Goal: Information Seeking & Learning: Learn about a topic

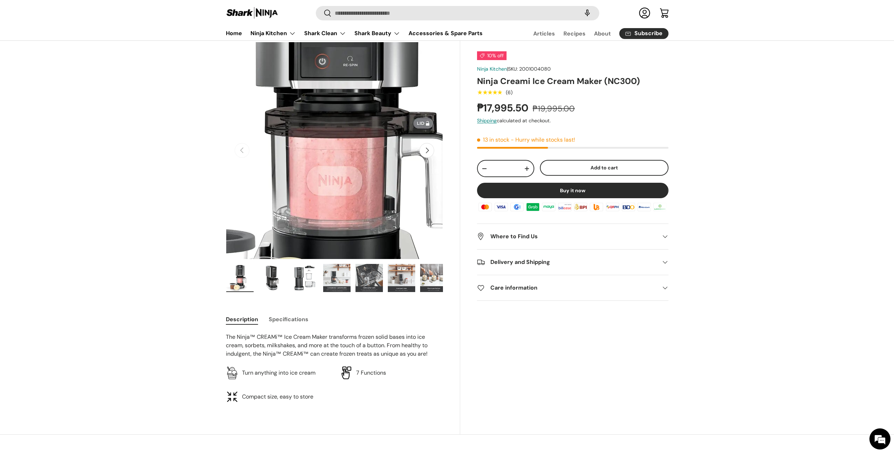
scroll to position [24, 0]
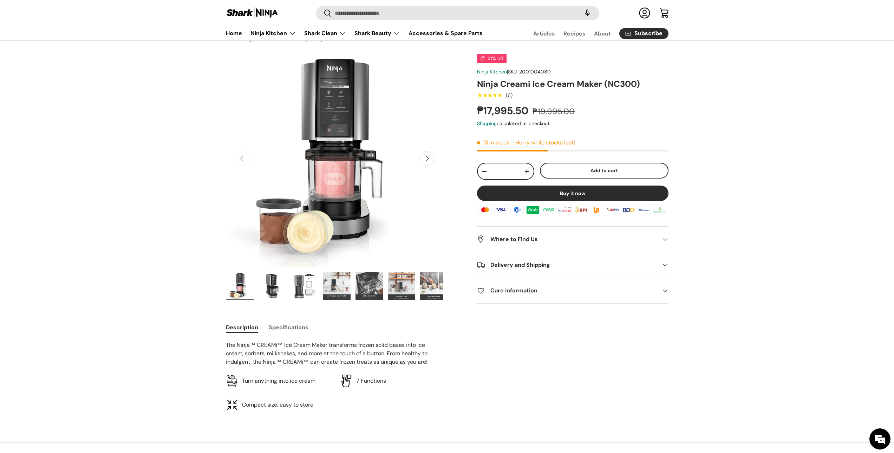
click at [272, 291] on img "Gallery Viewer" at bounding box center [272, 286] width 27 height 28
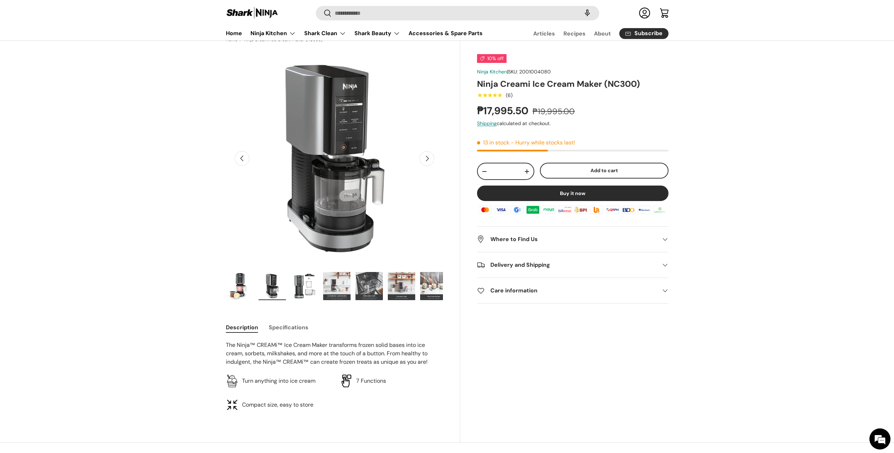
click at [299, 280] on img "Gallery Viewer" at bounding box center [304, 286] width 27 height 28
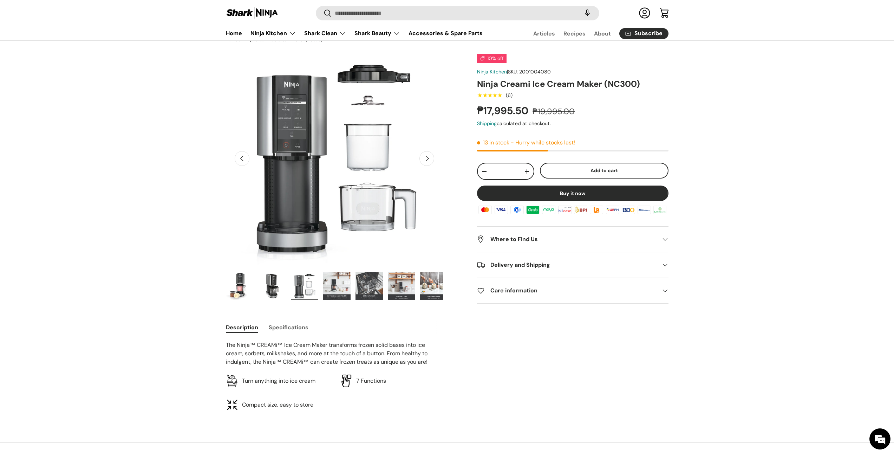
click at [343, 285] on img "Gallery Viewer" at bounding box center [336, 286] width 27 height 28
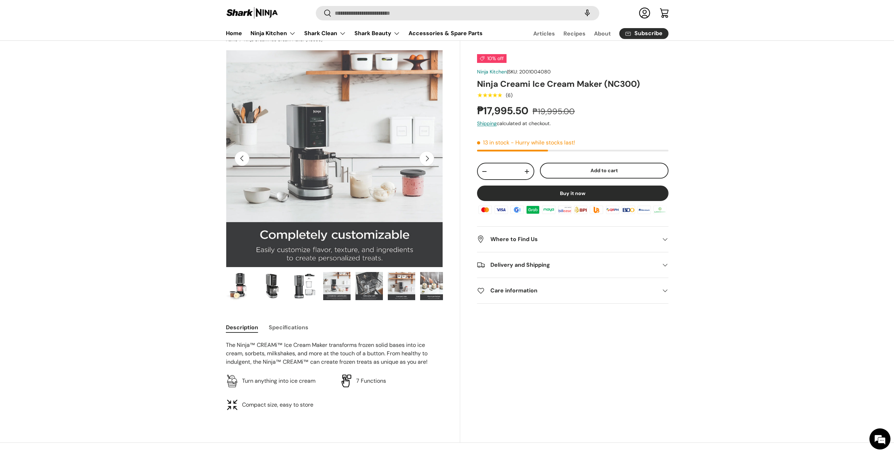
click at [375, 286] on img "Gallery Viewer" at bounding box center [368, 286] width 27 height 28
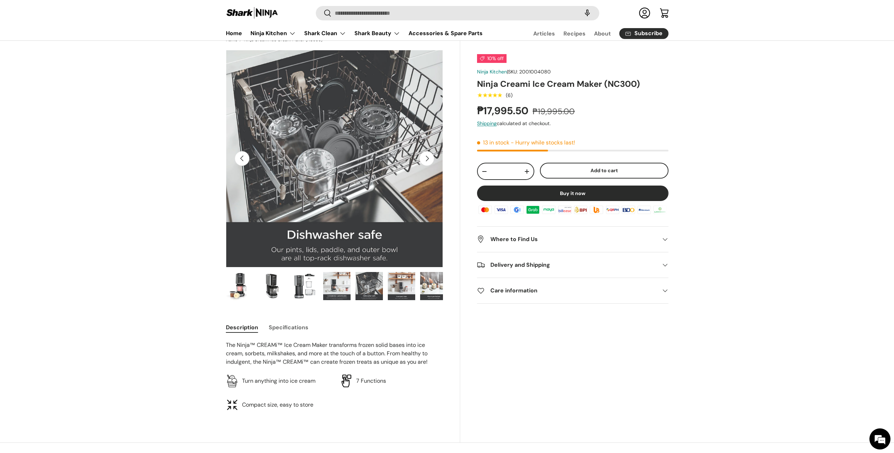
click at [408, 288] on img "Gallery Viewer" at bounding box center [401, 286] width 27 height 28
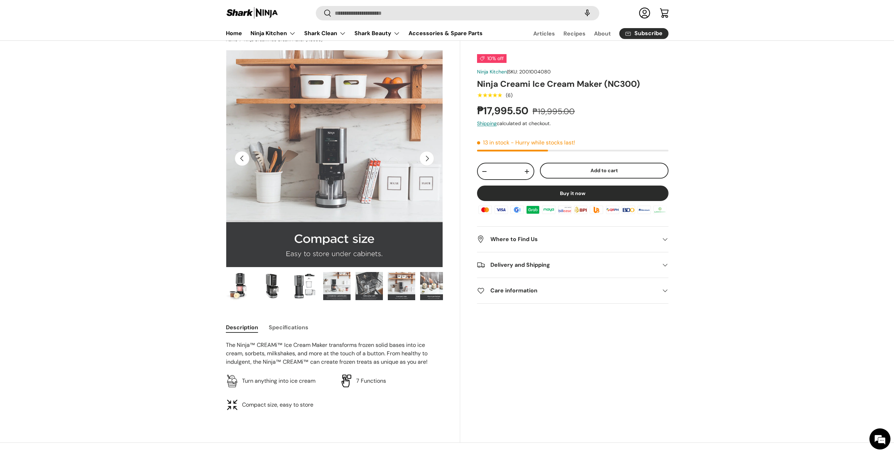
click at [431, 288] on img "Gallery Viewer" at bounding box center [433, 286] width 27 height 28
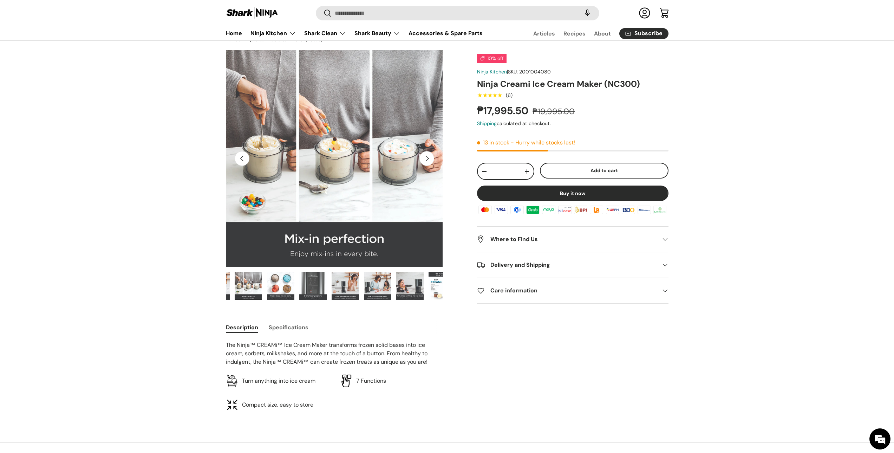
scroll to position [0, 194]
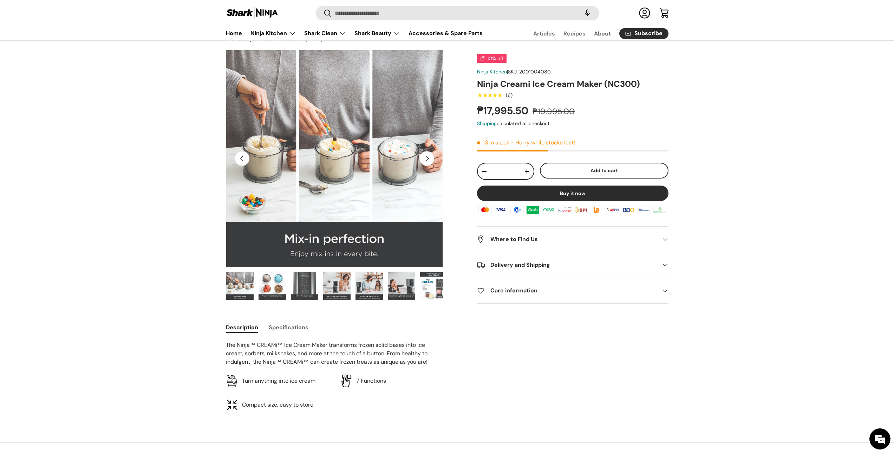
click at [369, 289] on img "Gallery Viewer" at bounding box center [368, 286] width 27 height 28
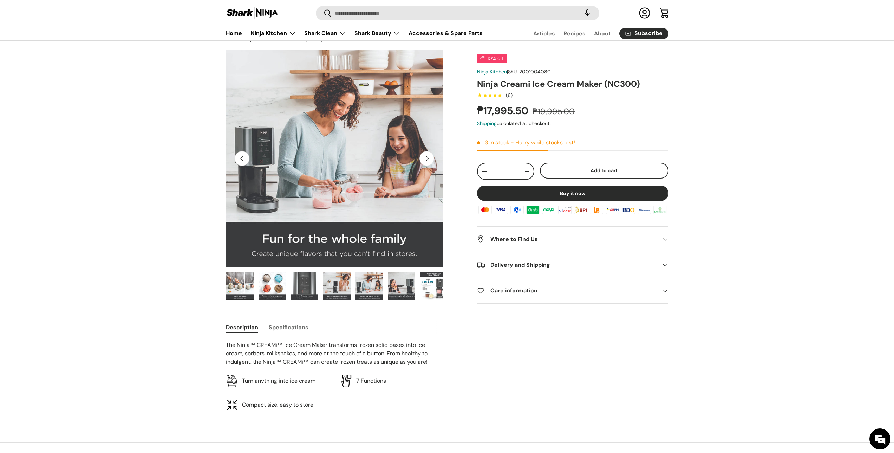
scroll to position [0, 0]
click at [396, 288] on img "Gallery Viewer" at bounding box center [401, 286] width 27 height 28
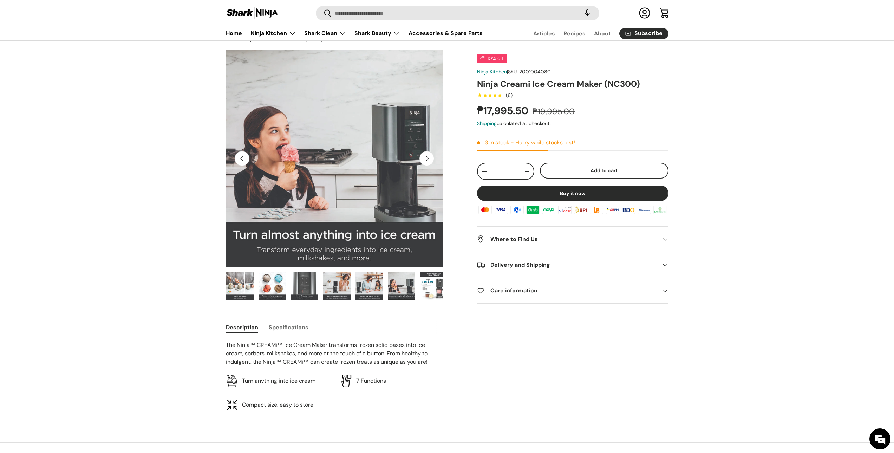
click at [353, 288] on ul "Load image 1 in gallery view Load image 2 in gallery view Load image 3 in galle…" at bounding box center [334, 287] width 217 height 31
click at [392, 290] on img "Gallery Viewer" at bounding box center [401, 286] width 27 height 28
click at [435, 292] on img "Gallery Viewer" at bounding box center [433, 286] width 27 height 28
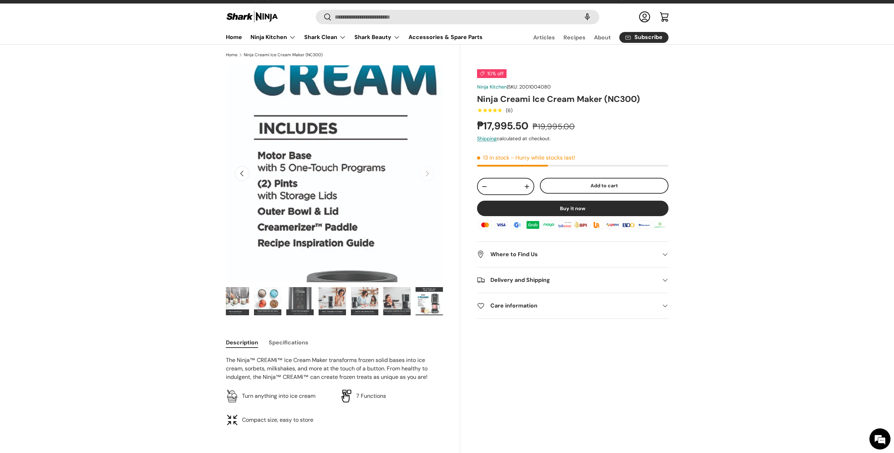
scroll to position [0, 0]
